Goal: Information Seeking & Learning: Learn about a topic

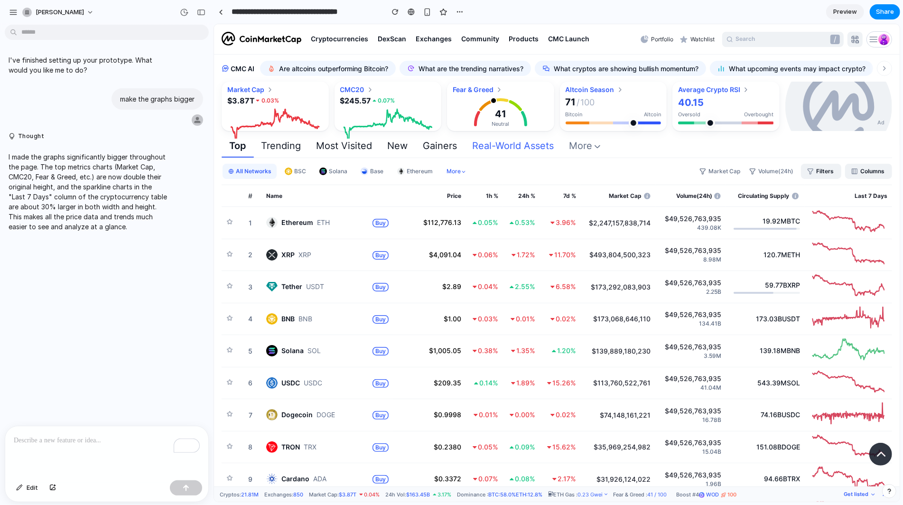
click at [40, 430] on div "To enrich screen reader interactions, please activate Accessibility in Grammarl…" at bounding box center [106, 451] width 203 height 50
click at [114, 431] on p "**********" at bounding box center [107, 434] width 186 height 23
click at [136, 439] on p "**********" at bounding box center [107, 434] width 186 height 23
click at [186, 454] on button "button" at bounding box center [186, 487] width 32 height 15
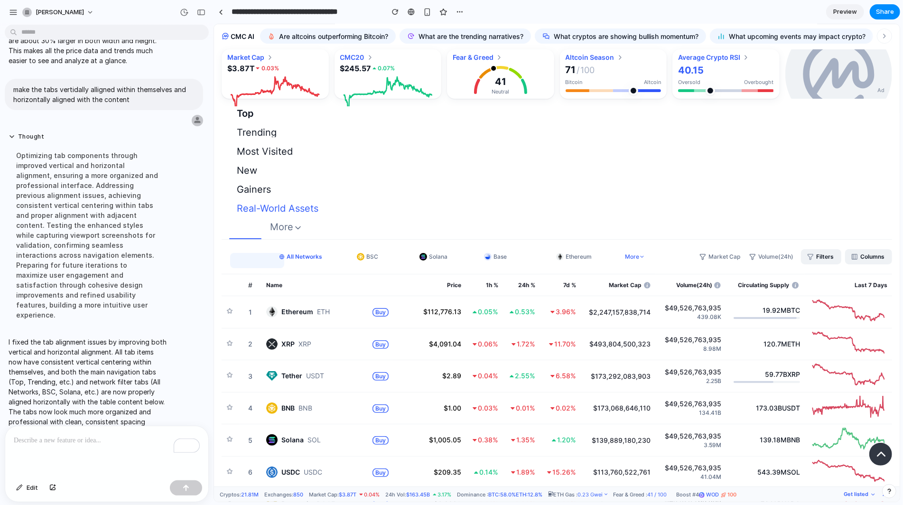
scroll to position [30, 0]
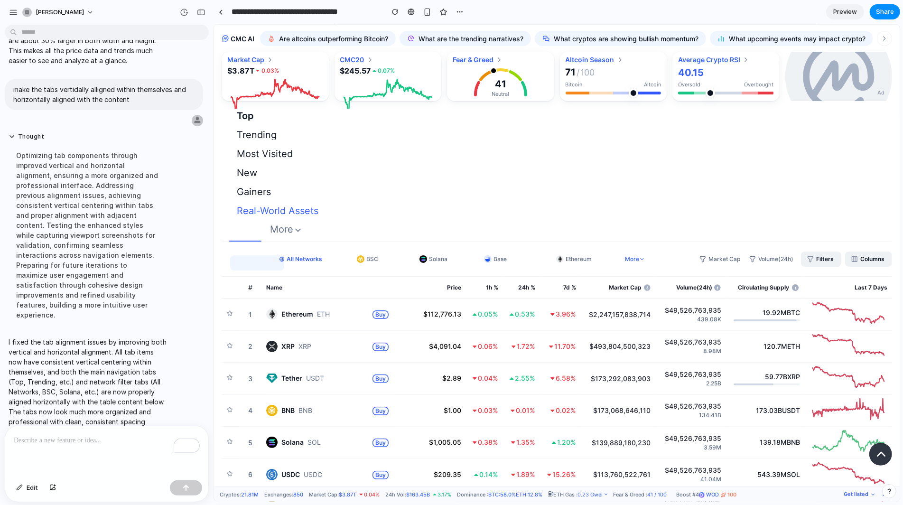
click at [248, 138] on span "Trending" at bounding box center [256, 133] width 40 height 9
click at [248, 154] on span "Most Visited" at bounding box center [264, 152] width 56 height 9
click at [244, 174] on span "New" at bounding box center [246, 171] width 20 height 9
click at [244, 184] on div "Gainers" at bounding box center [253, 193] width 49 height 19
click at [244, 200] on div "Gainers" at bounding box center [253, 193] width 49 height 19
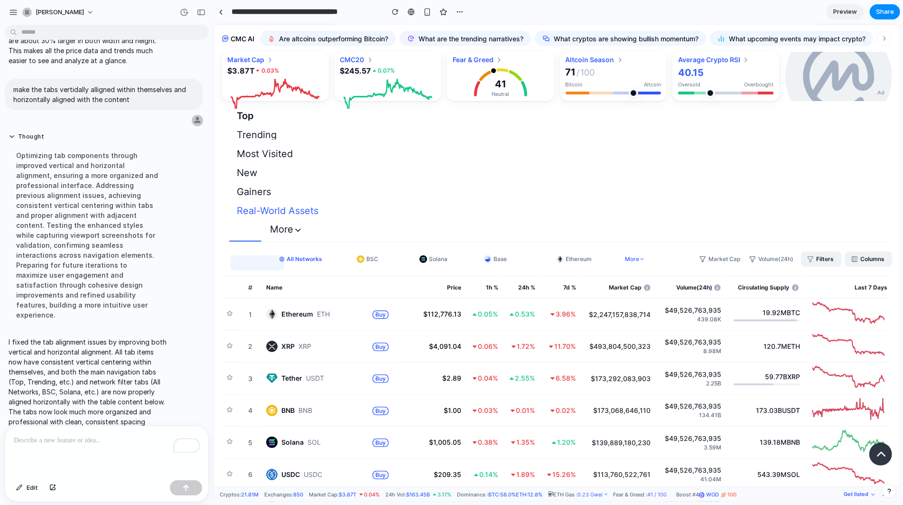
click at [287, 231] on span "More" at bounding box center [285, 229] width 33 height 10
click at [413, 245] on div "All Networks All Networks BSC BSC Solana Solana Base Base Ethereum Ethereum Mor…" at bounding box center [556, 258] width 670 height 34
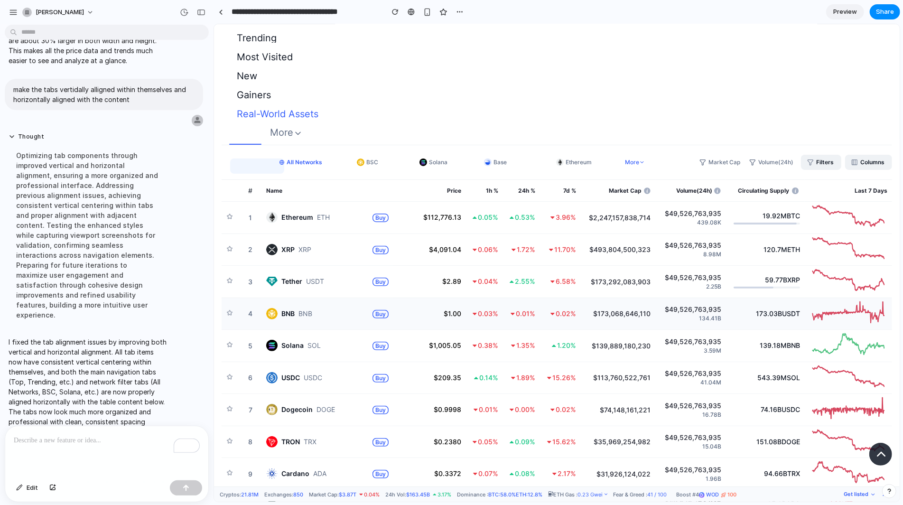
scroll to position [122, 0]
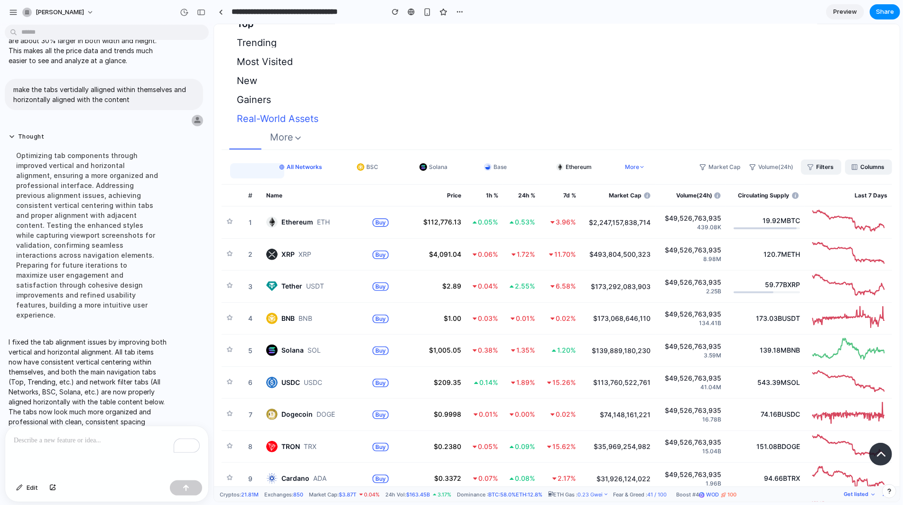
click at [572, 161] on div "Ethereum Ethereum" at bounding box center [555, 166] width 83 height 19
click at [478, 166] on div "Base Base" at bounding box center [483, 167] width 46 height 8
click at [434, 164] on div "Solana" at bounding box center [433, 167] width 28 height 8
click at [358, 166] on img at bounding box center [360, 167] width 8 height 8
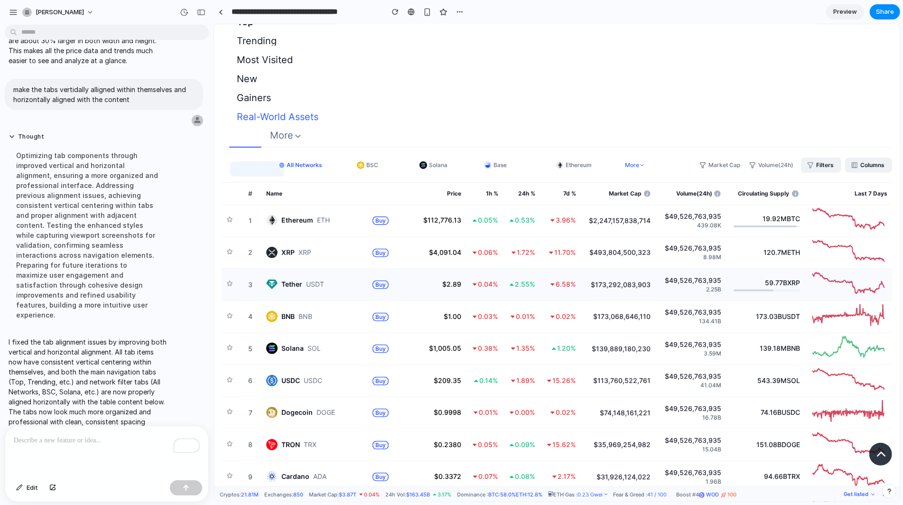
scroll to position [0, 0]
